Goal: Find specific page/section: Find specific page/section

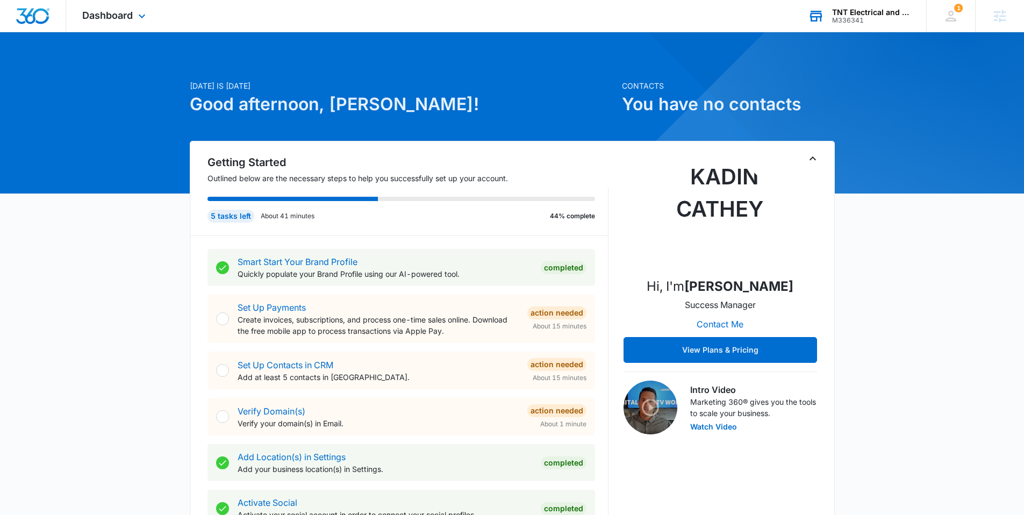
click at [818, 12] on icon at bounding box center [816, 16] width 16 height 16
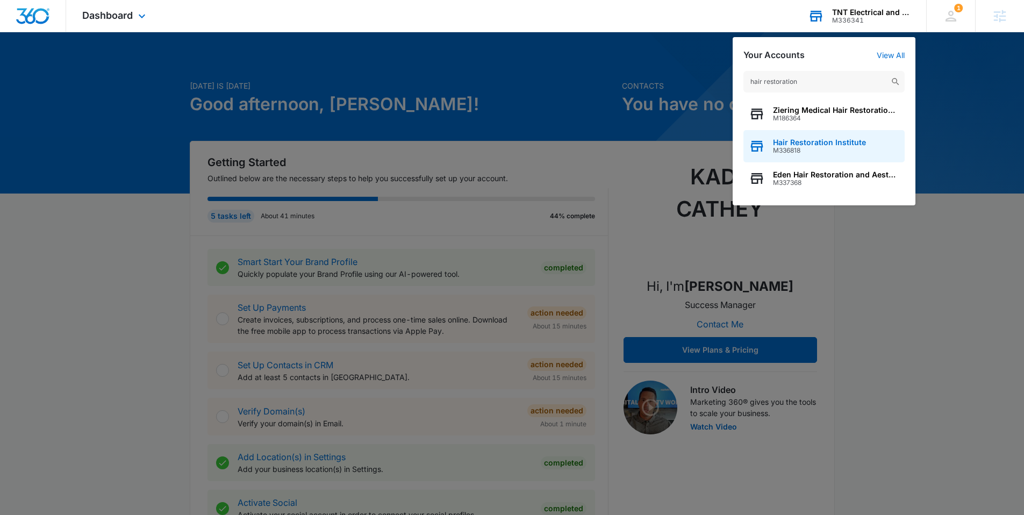
type input "hair restoration"
click at [800, 152] on span "M336818" at bounding box center [819, 151] width 93 height 8
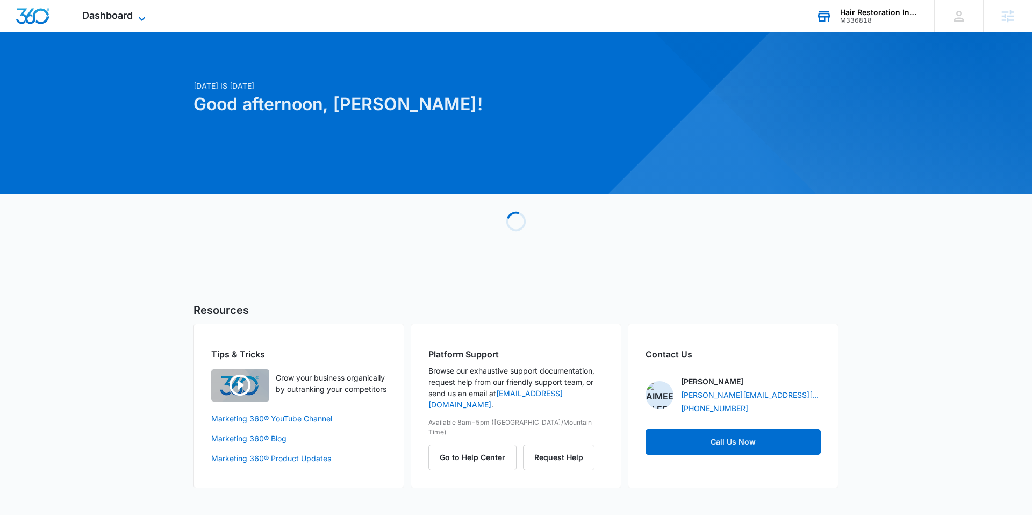
click at [141, 19] on icon at bounding box center [142, 19] width 6 height 4
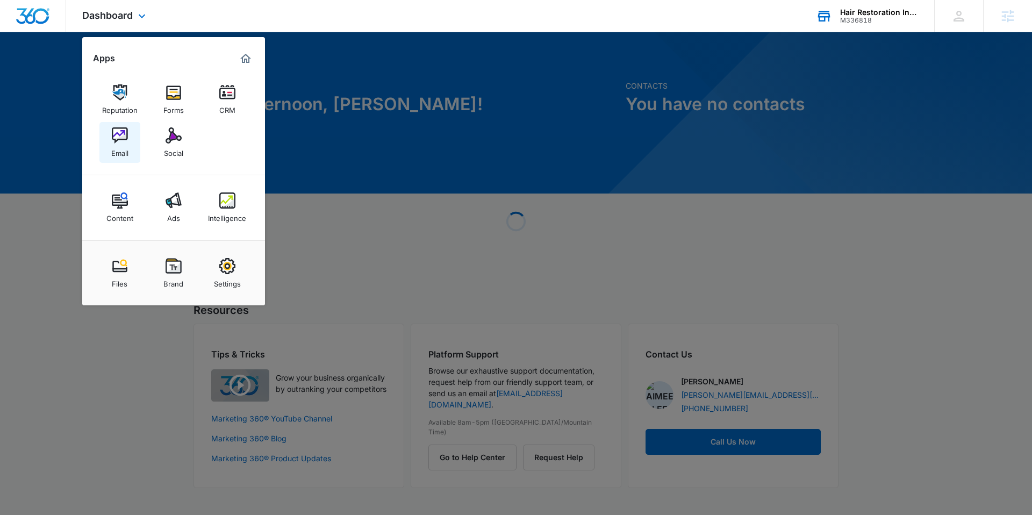
click at [121, 137] on img at bounding box center [120, 135] width 16 height 16
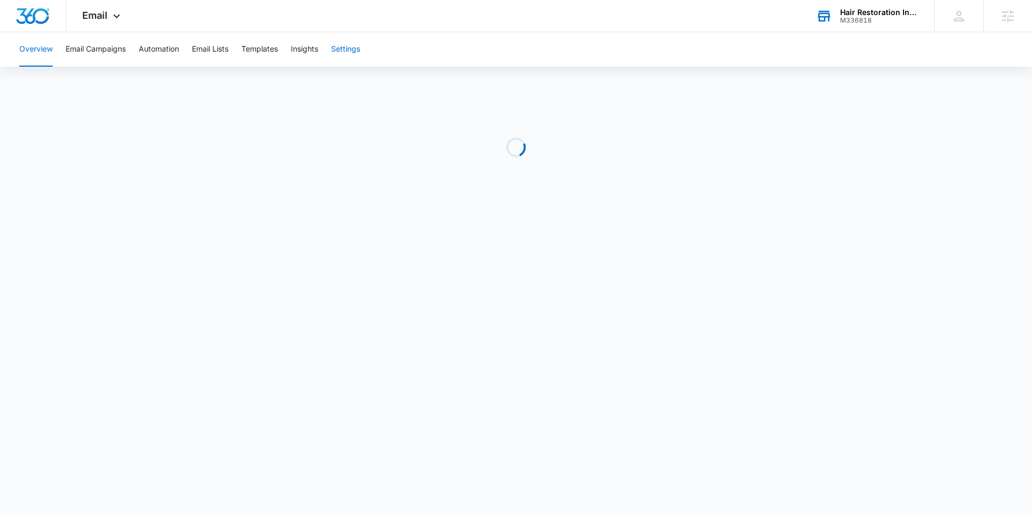
click at [339, 49] on button "Settings" at bounding box center [345, 49] width 29 height 34
click at [37, 19] on img "Dashboard" at bounding box center [33, 16] width 34 height 16
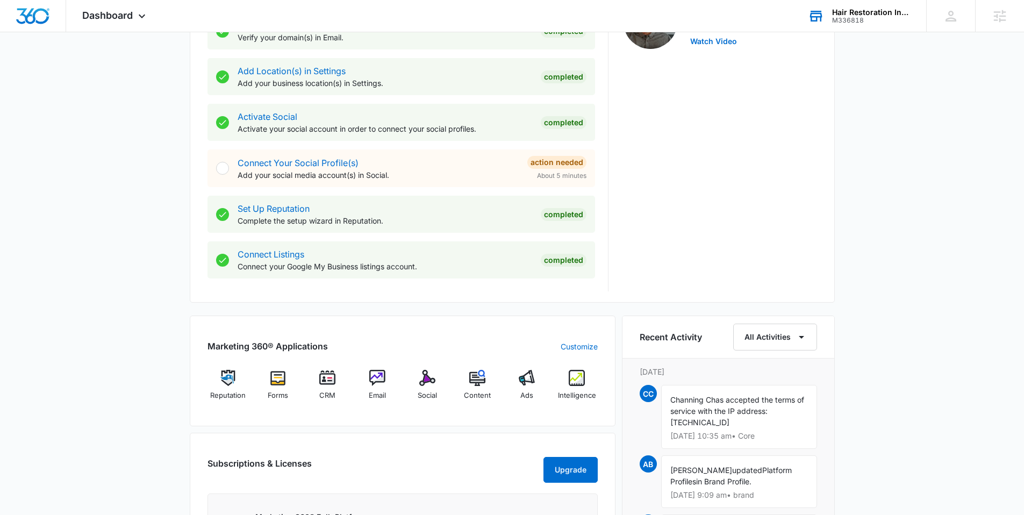
scroll to position [383, 0]
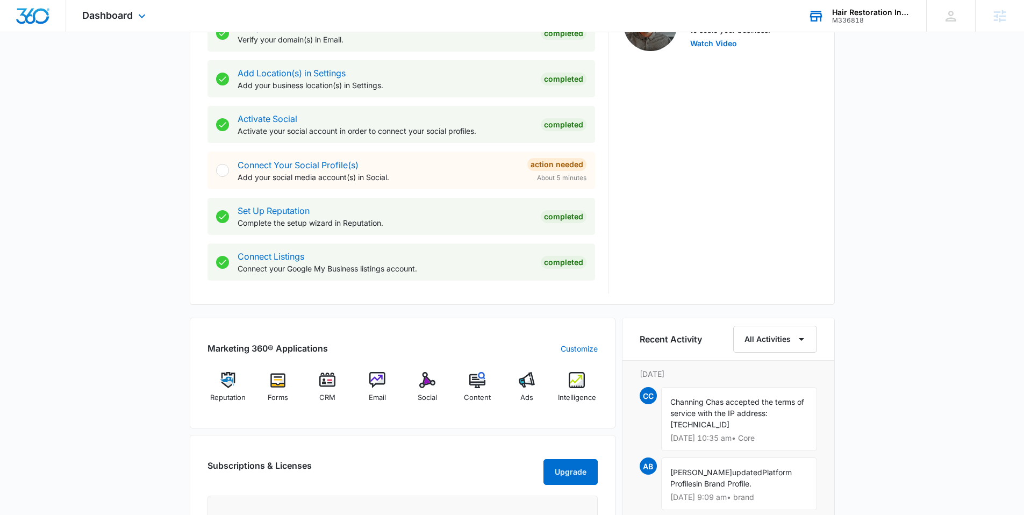
click at [37, 15] on img "Dashboard" at bounding box center [33, 16] width 34 height 16
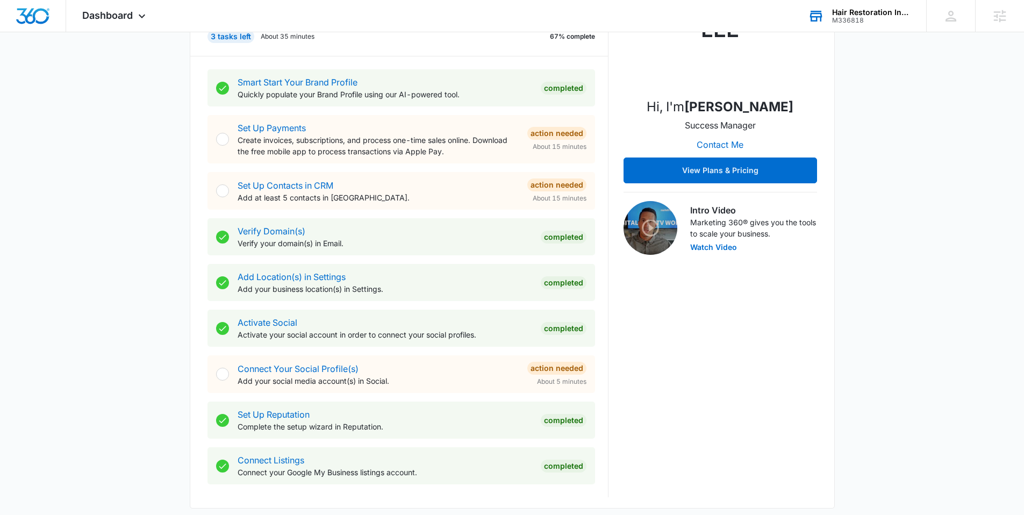
scroll to position [180, 0]
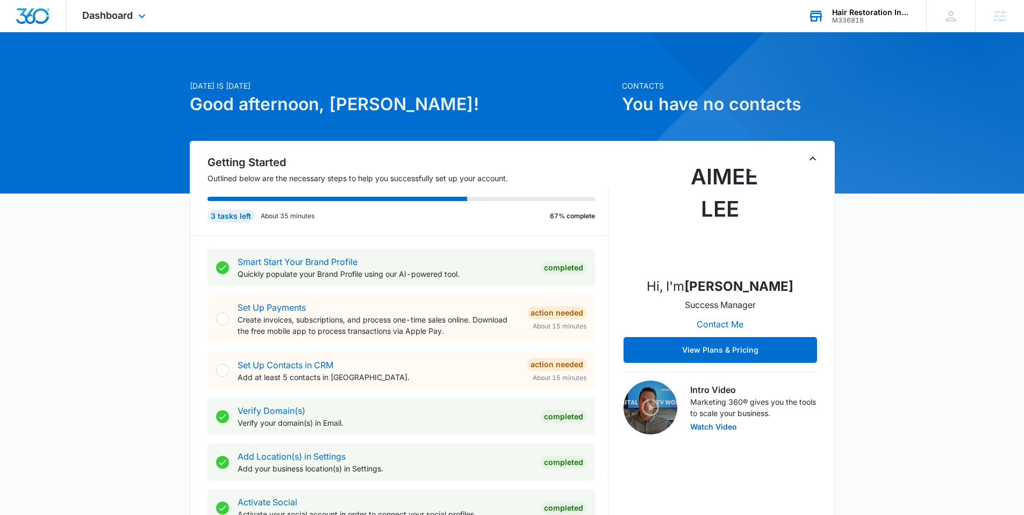
click at [818, 23] on icon at bounding box center [816, 16] width 16 height 16
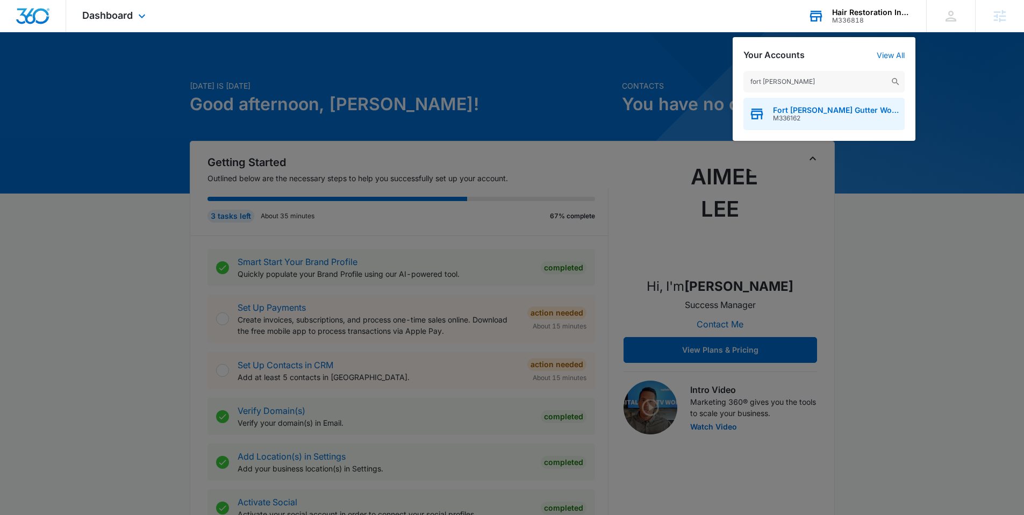
type input "fort smith"
click at [792, 109] on span "Fort [PERSON_NAME] Gutter Works, LLC" at bounding box center [836, 110] width 126 height 9
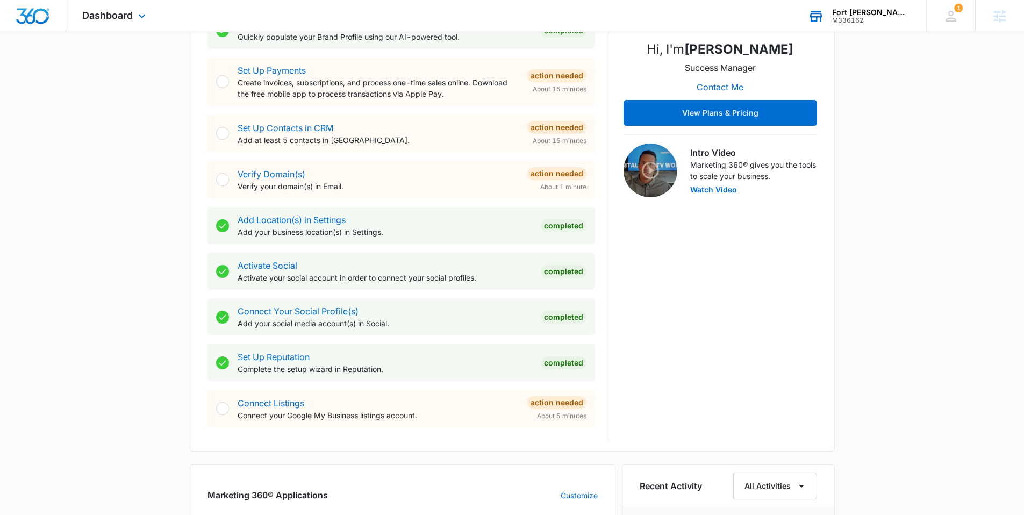
scroll to position [324, 0]
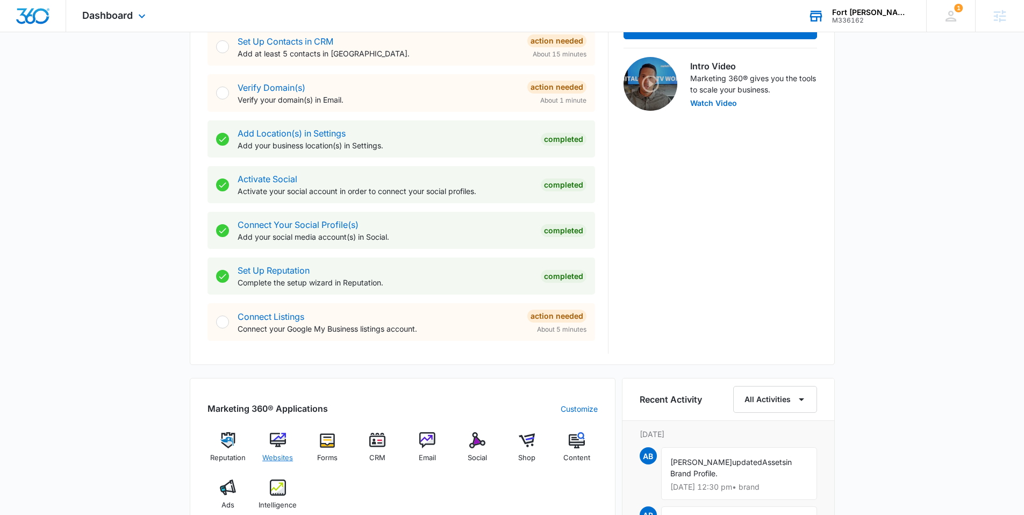
click at [274, 449] on div "Websites" at bounding box center [277, 451] width 41 height 39
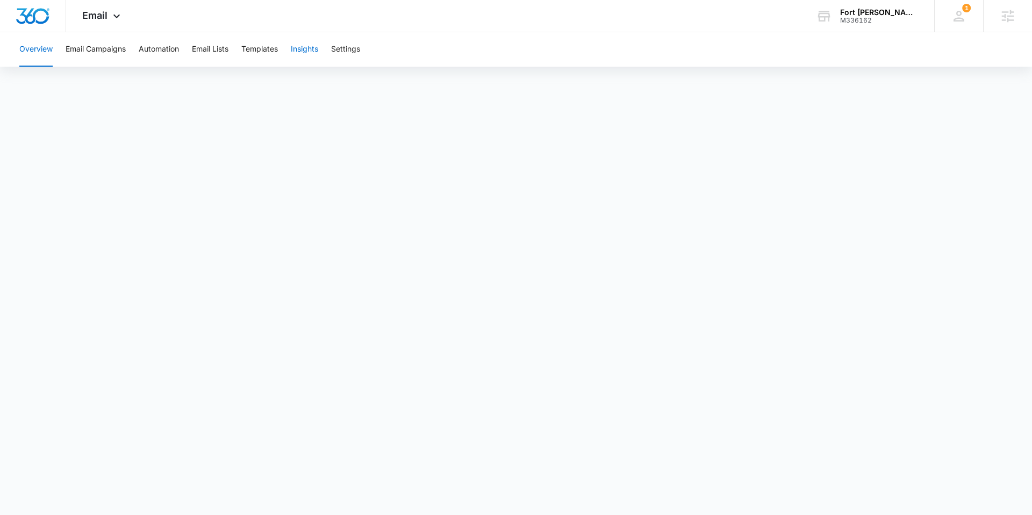
click at [307, 46] on button "Insights" at bounding box center [304, 49] width 27 height 34
click at [264, 49] on button "Templates" at bounding box center [259, 49] width 37 height 34
